Goal: Find specific page/section: Find specific page/section

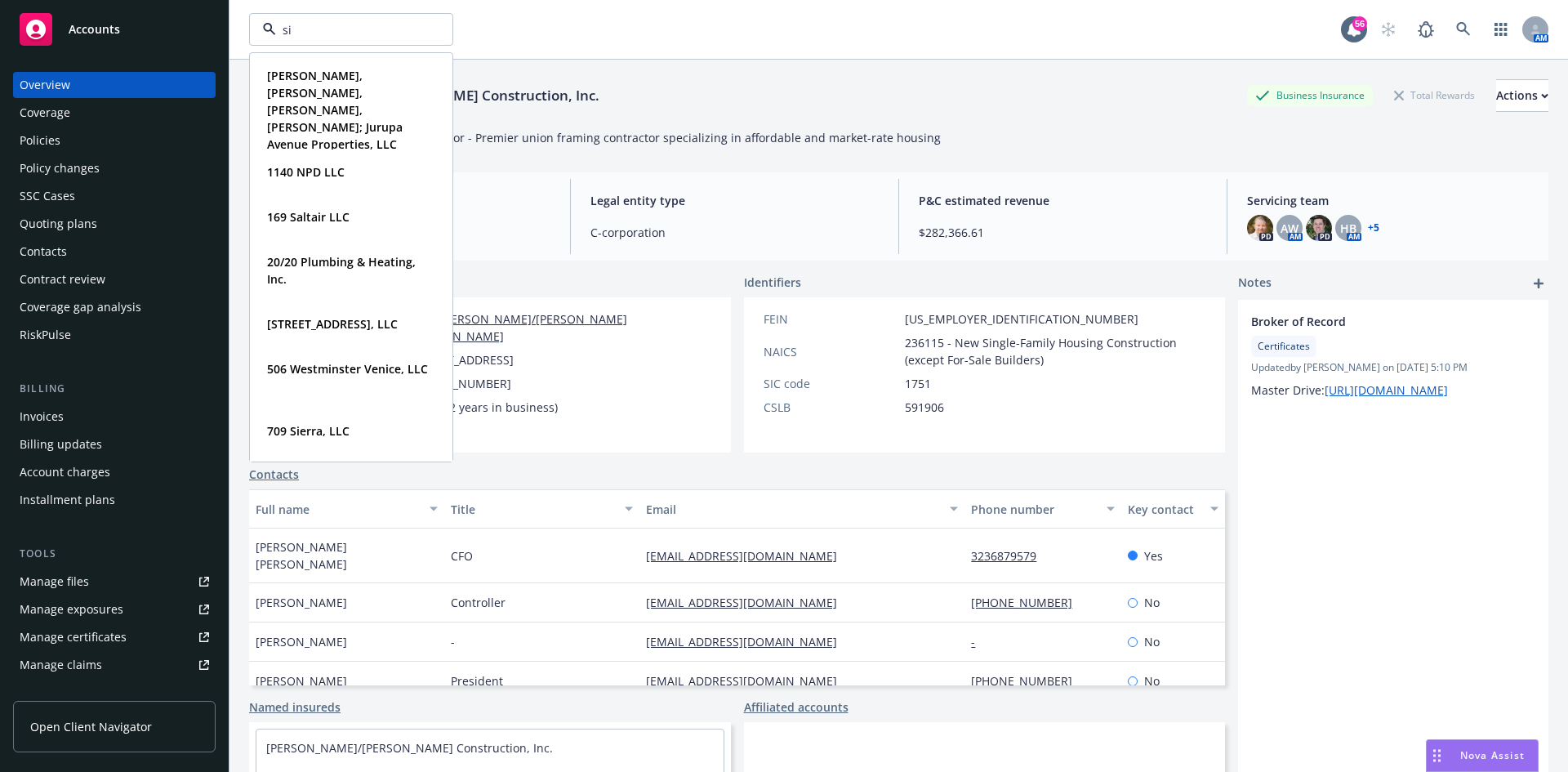
type input "s"
type input "southwest"
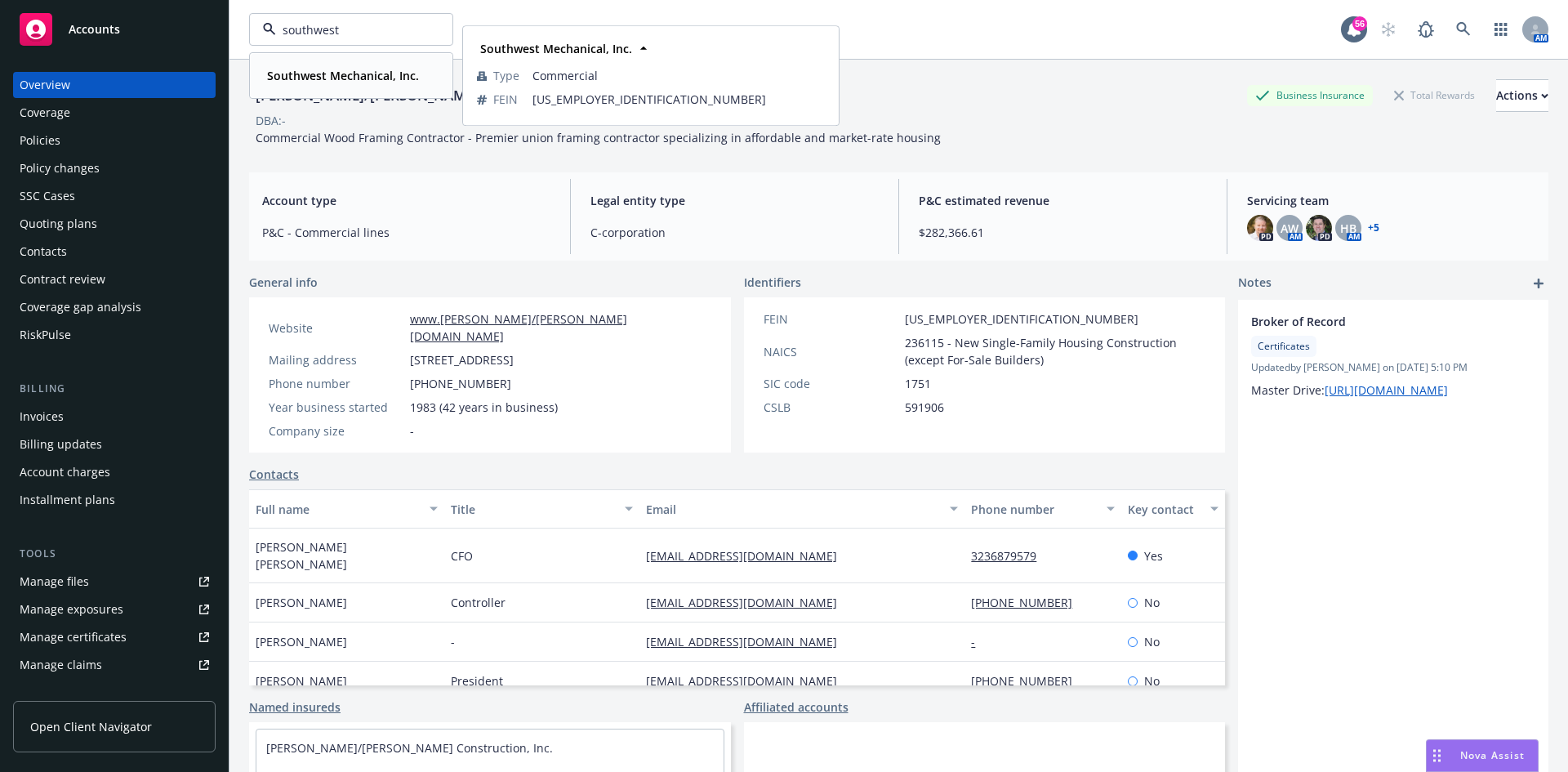
click at [370, 72] on strong "Southwest Mechanical, Inc." at bounding box center [342, 76] width 152 height 16
